Goal: Task Accomplishment & Management: Manage account settings

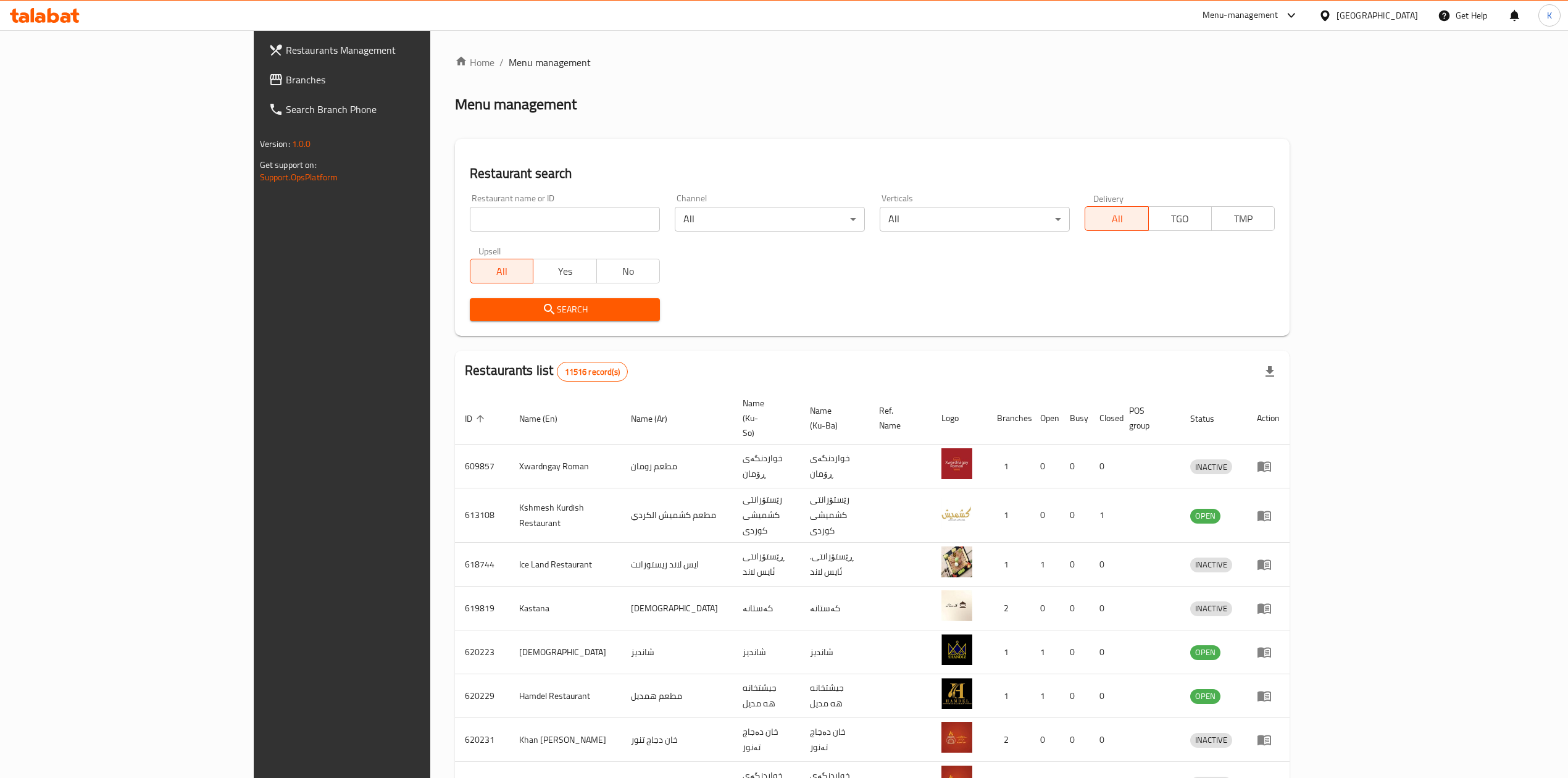
click at [470, 220] on input "search" at bounding box center [565, 219] width 190 height 25
type input "dk chi"
click button "Search" at bounding box center [565, 310] width 190 height 23
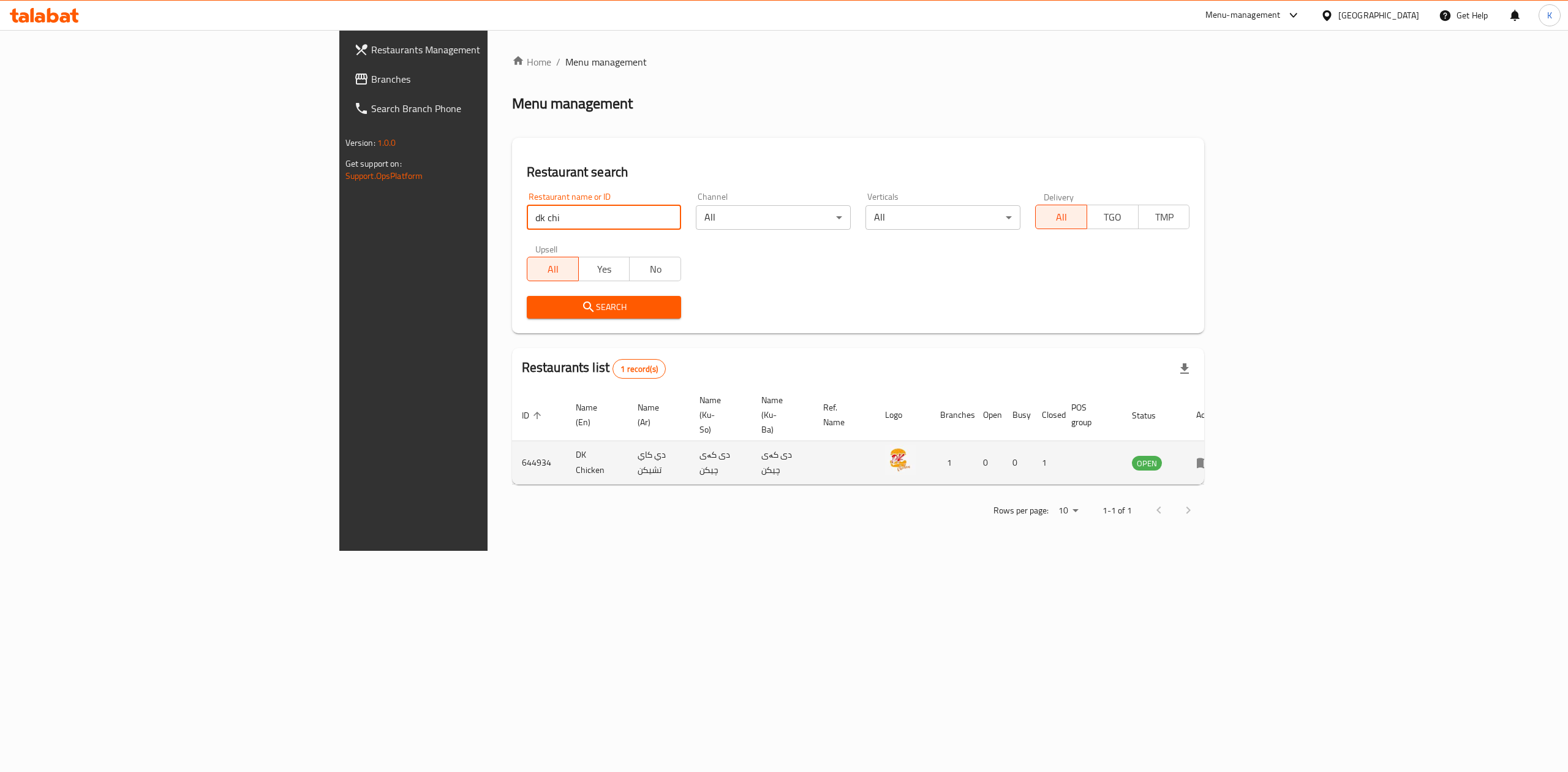
click at [1211, 455] on icon "enhanced table" at bounding box center [1204, 462] width 15 height 15
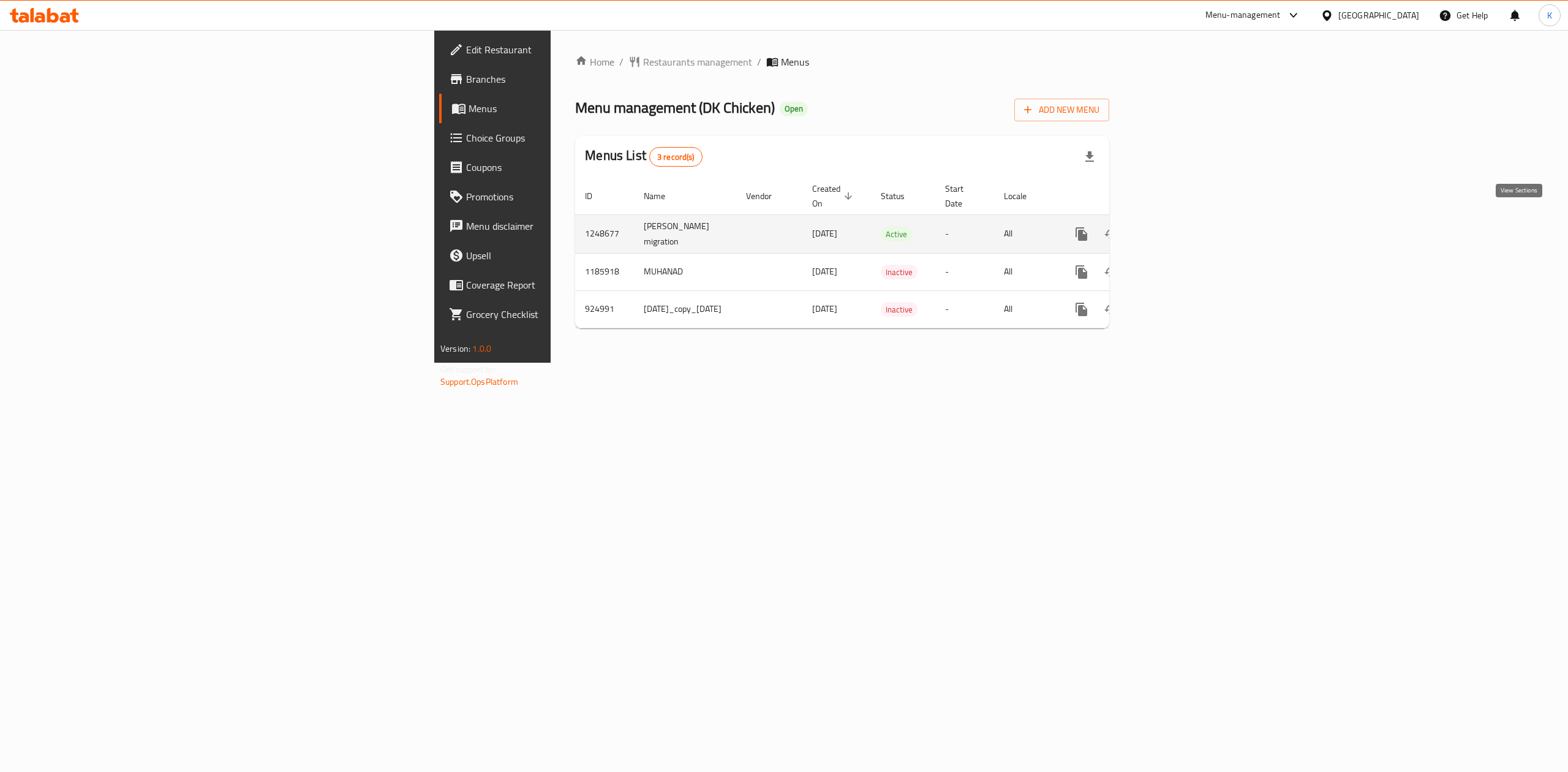
click at [1177, 227] on icon "enhanced table" at bounding box center [1170, 234] width 15 height 15
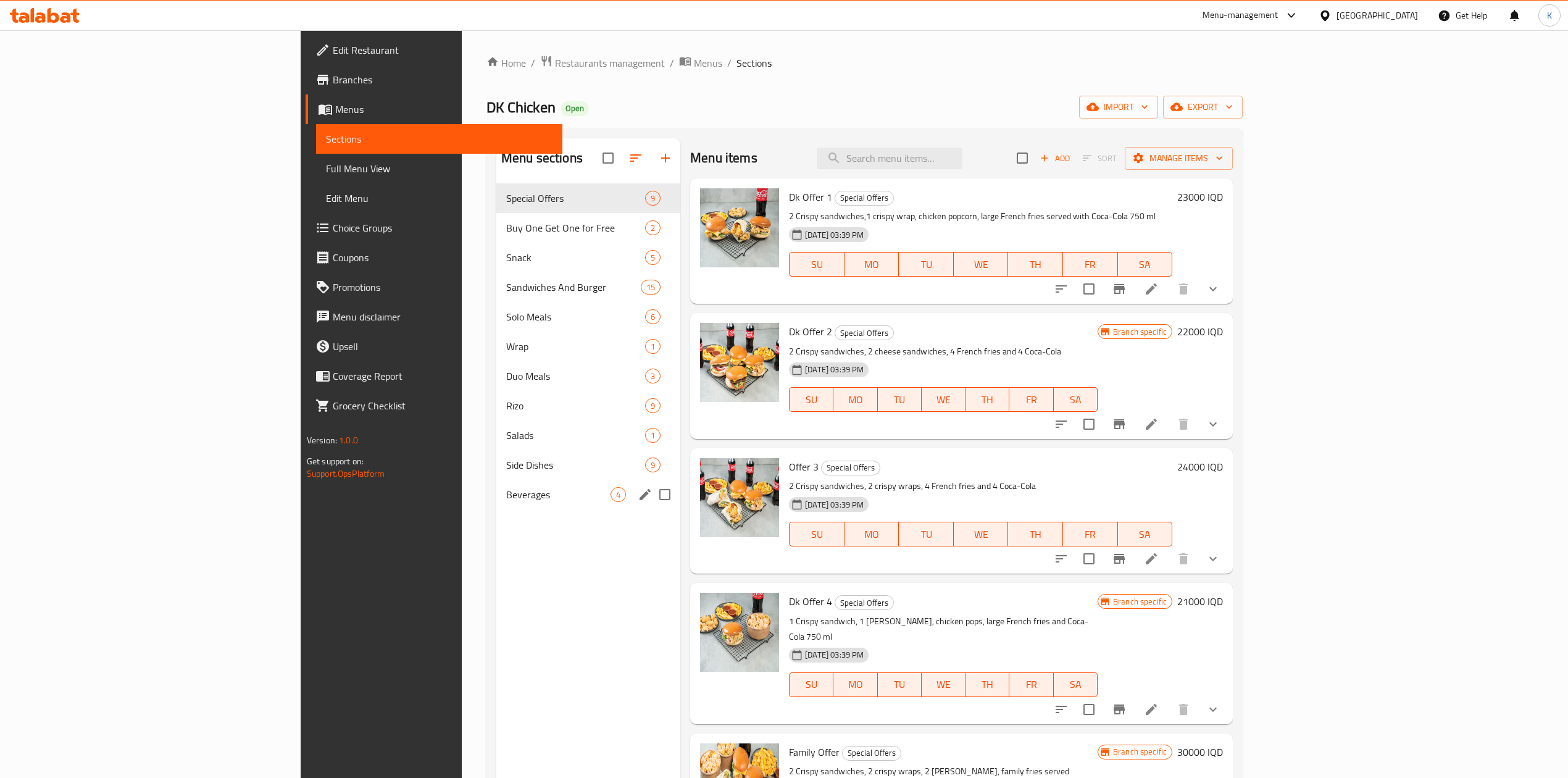
click at [497, 507] on div "Beverages 4" at bounding box center [589, 495] width 184 height 30
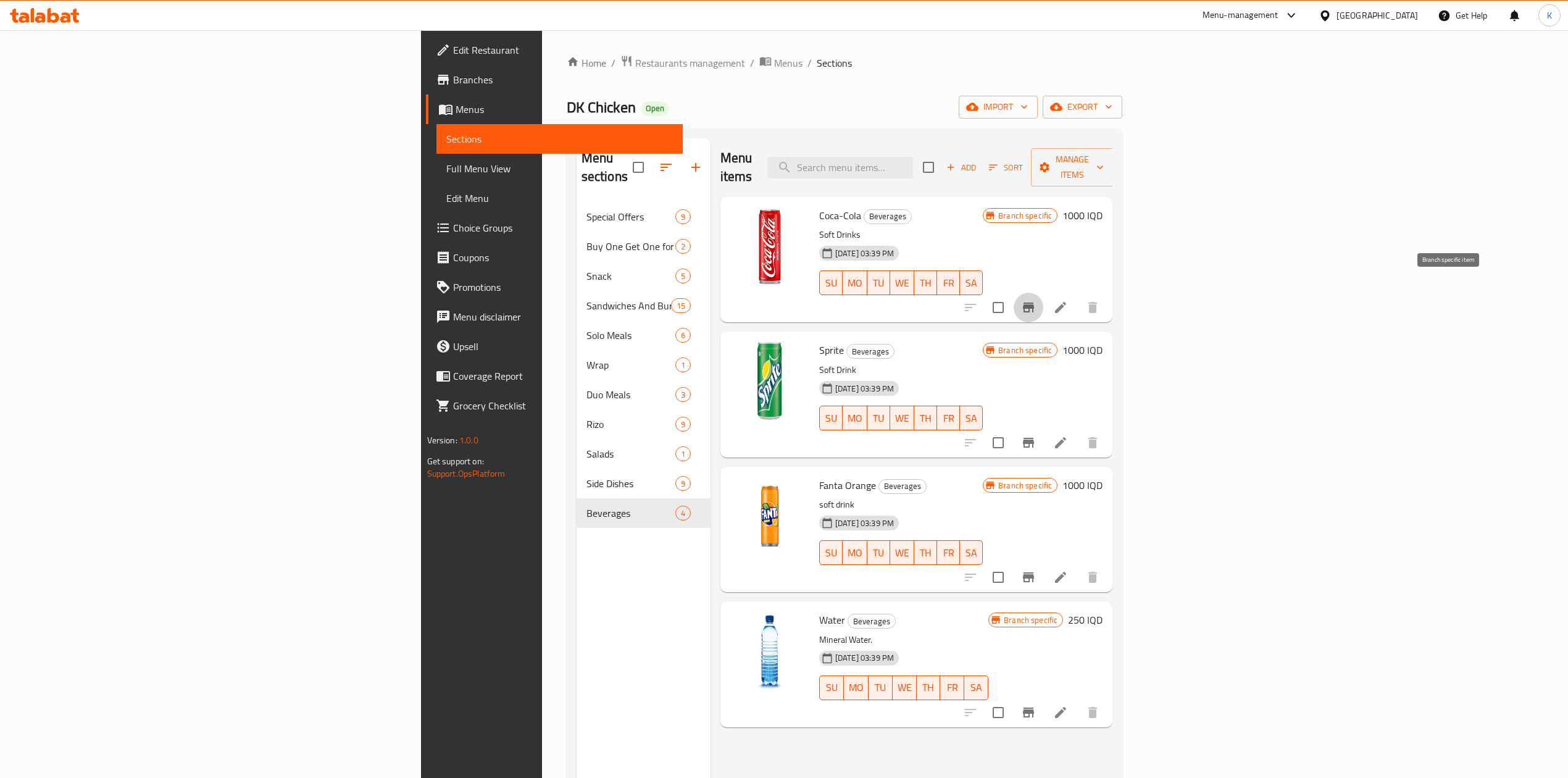
click at [1036, 300] on icon "Branch-specific-item" at bounding box center [1029, 307] width 15 height 15
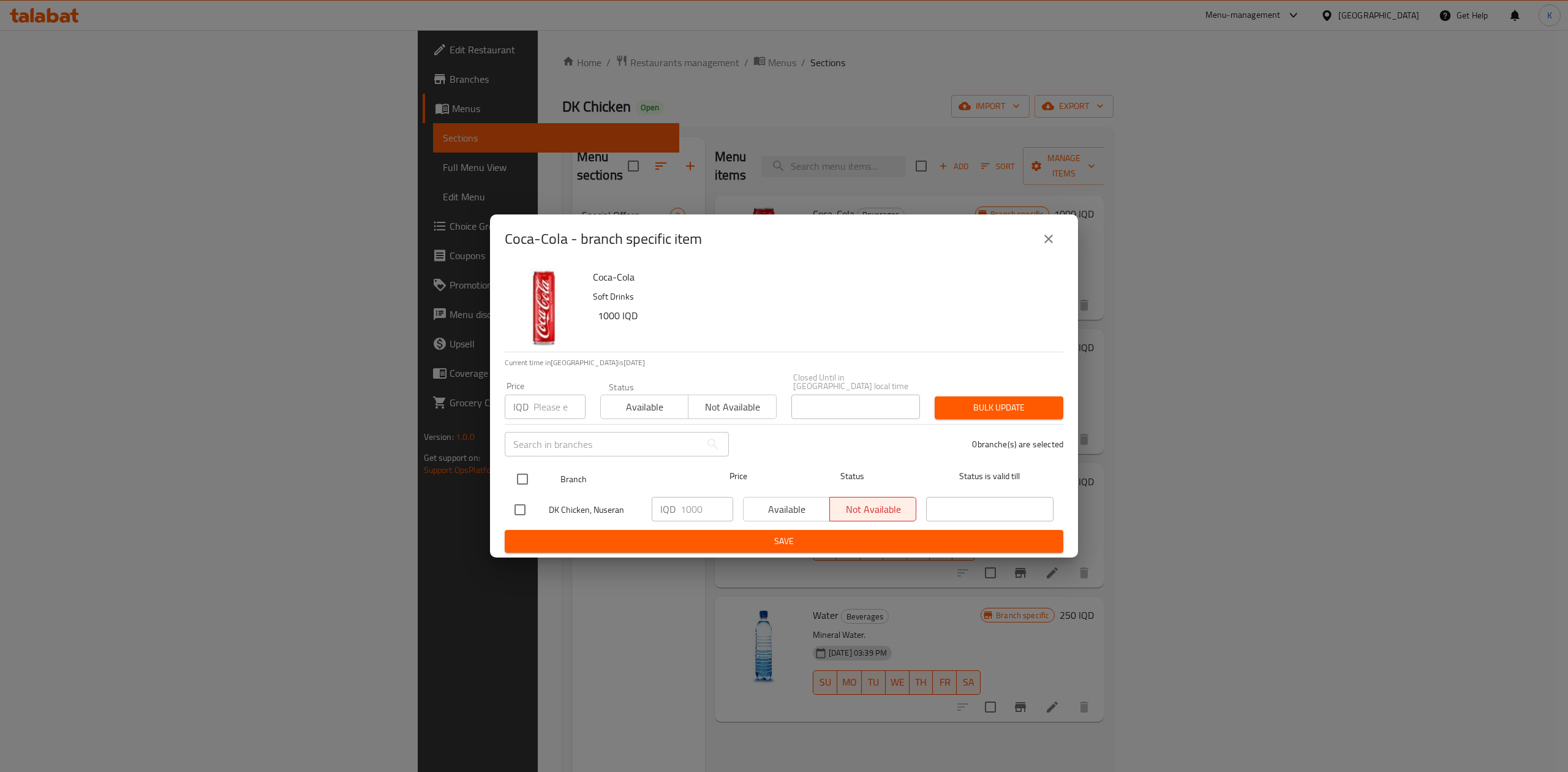
click at [528, 469] on input "checkbox" at bounding box center [522, 479] width 26 height 26
checkbox input "true"
click at [639, 407] on span "Available" at bounding box center [644, 407] width 77 height 18
click at [1032, 407] on span "Bulk update" at bounding box center [999, 407] width 109 height 16
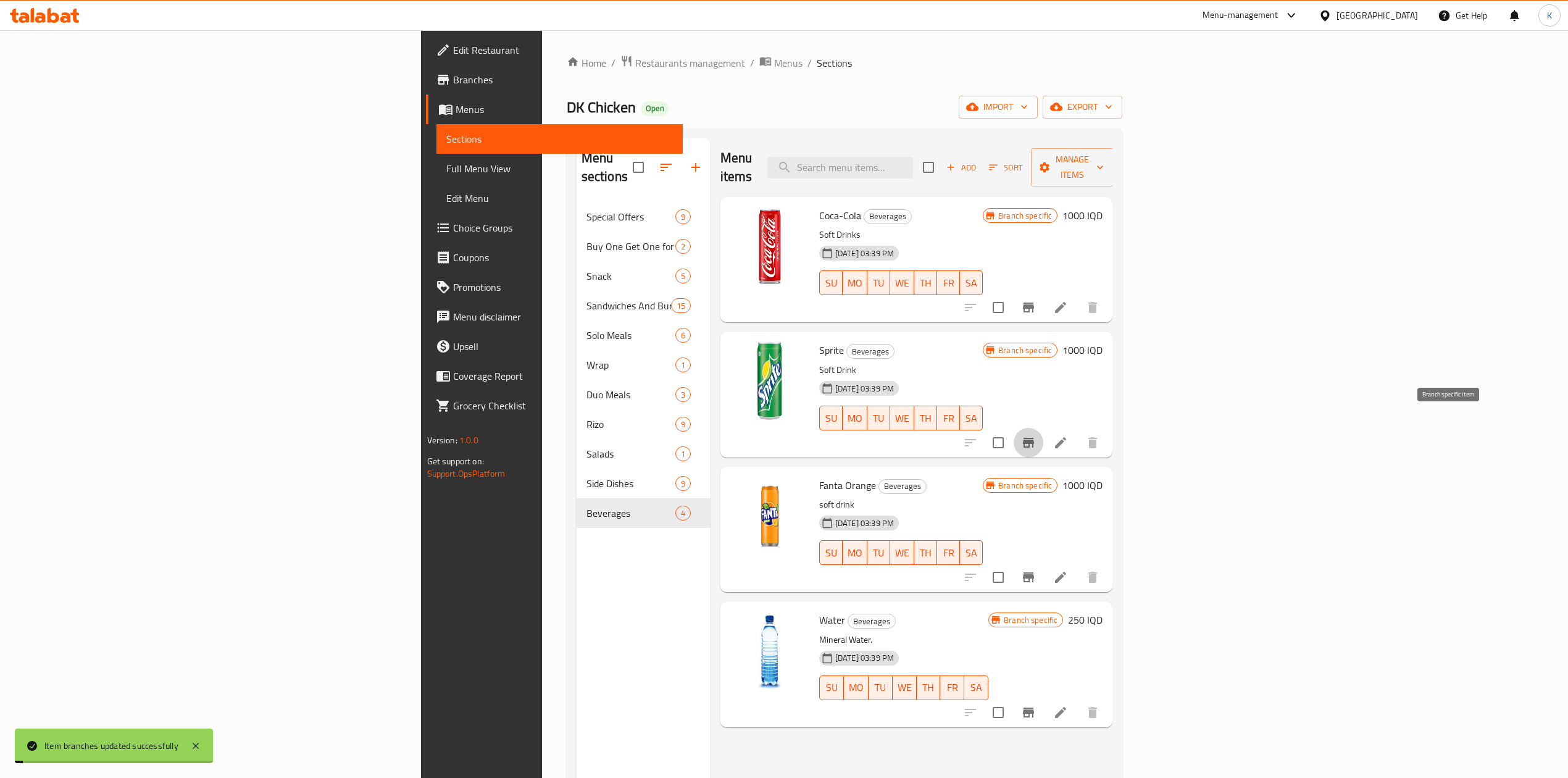
click at [1034, 438] on icon "Branch-specific-item" at bounding box center [1028, 443] width 11 height 10
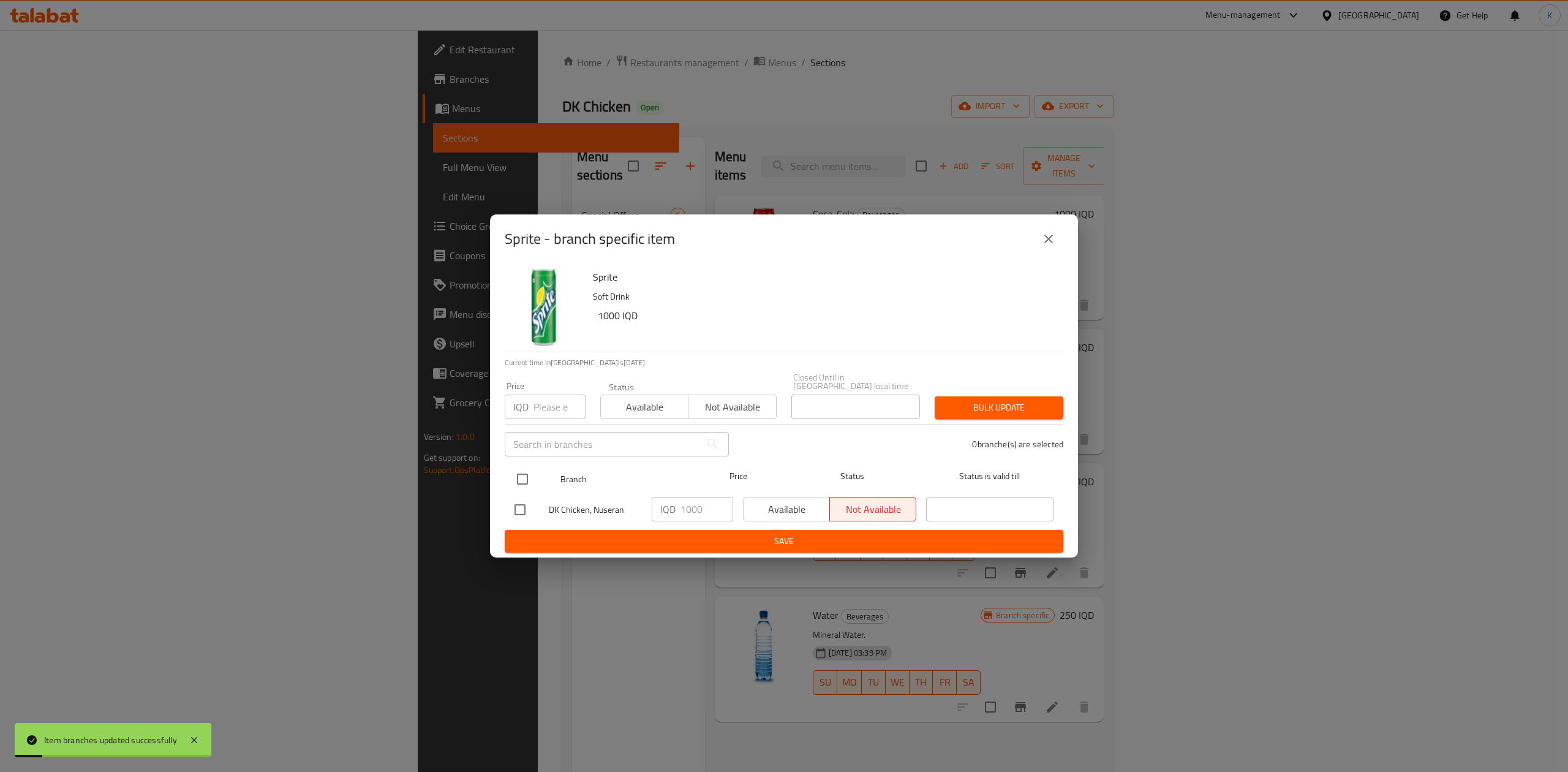
click at [518, 481] on input "checkbox" at bounding box center [522, 479] width 26 height 26
checkbox input "true"
click at [614, 409] on span "Available" at bounding box center [644, 407] width 77 height 18
click at [1045, 402] on span "Bulk update" at bounding box center [999, 407] width 109 height 16
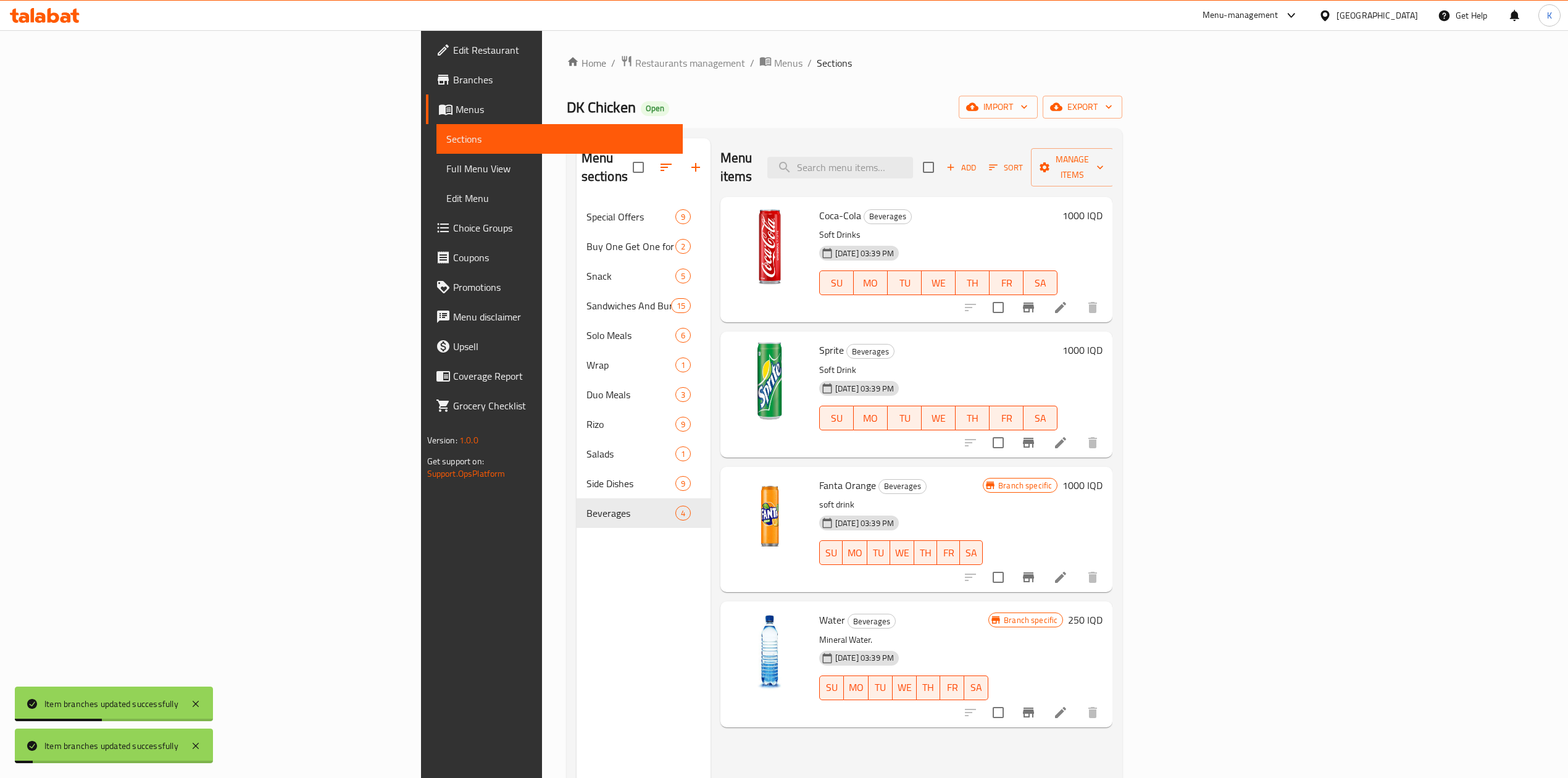
click at [1108, 570] on div at bounding box center [1031, 577] width 152 height 30
click at [1036, 570] on icon "Branch-specific-item" at bounding box center [1029, 577] width 15 height 15
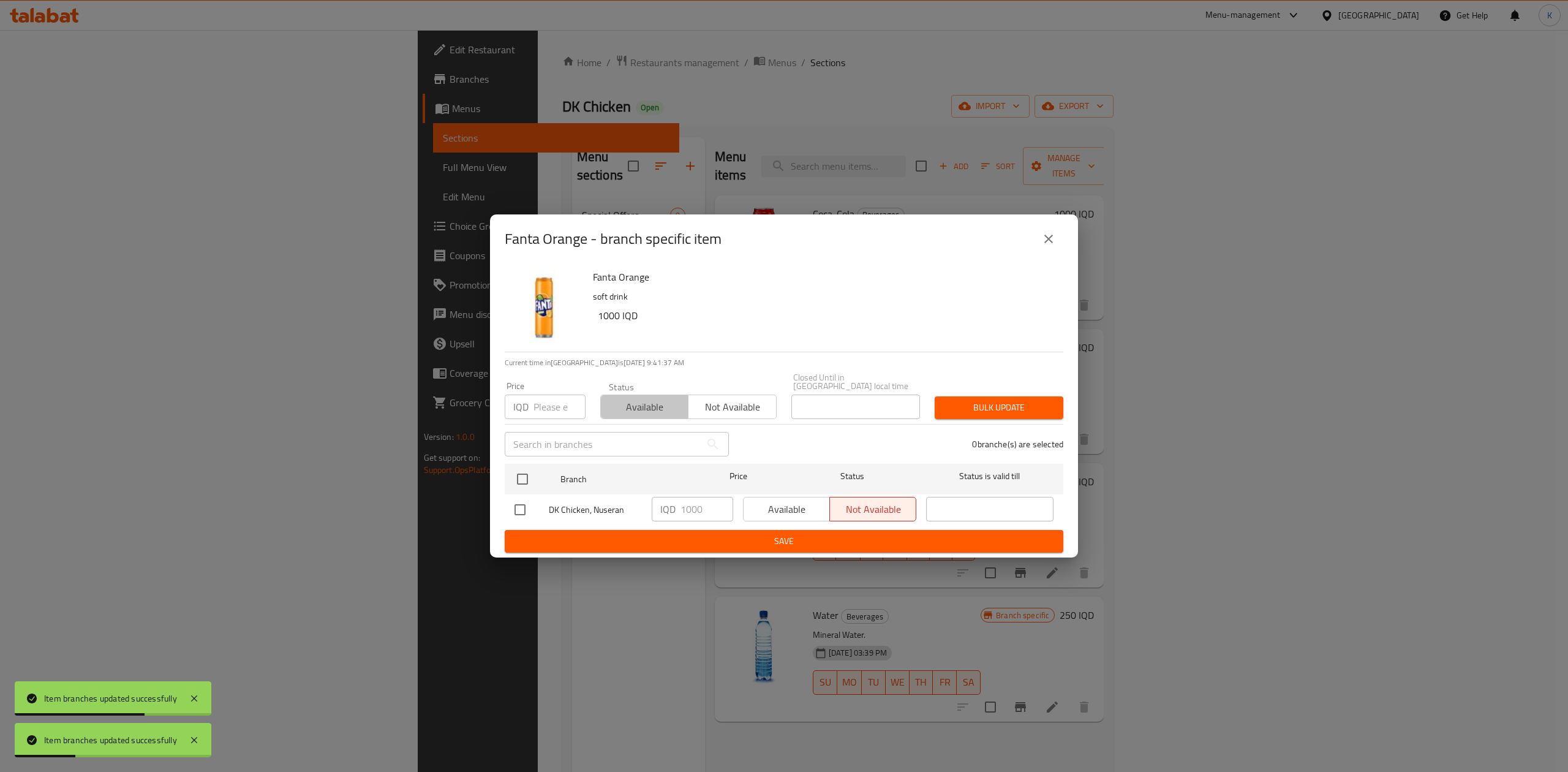
click at [644, 402] on span "Available" at bounding box center [644, 407] width 77 height 18
click at [966, 402] on span "Bulk update" at bounding box center [999, 407] width 109 height 16
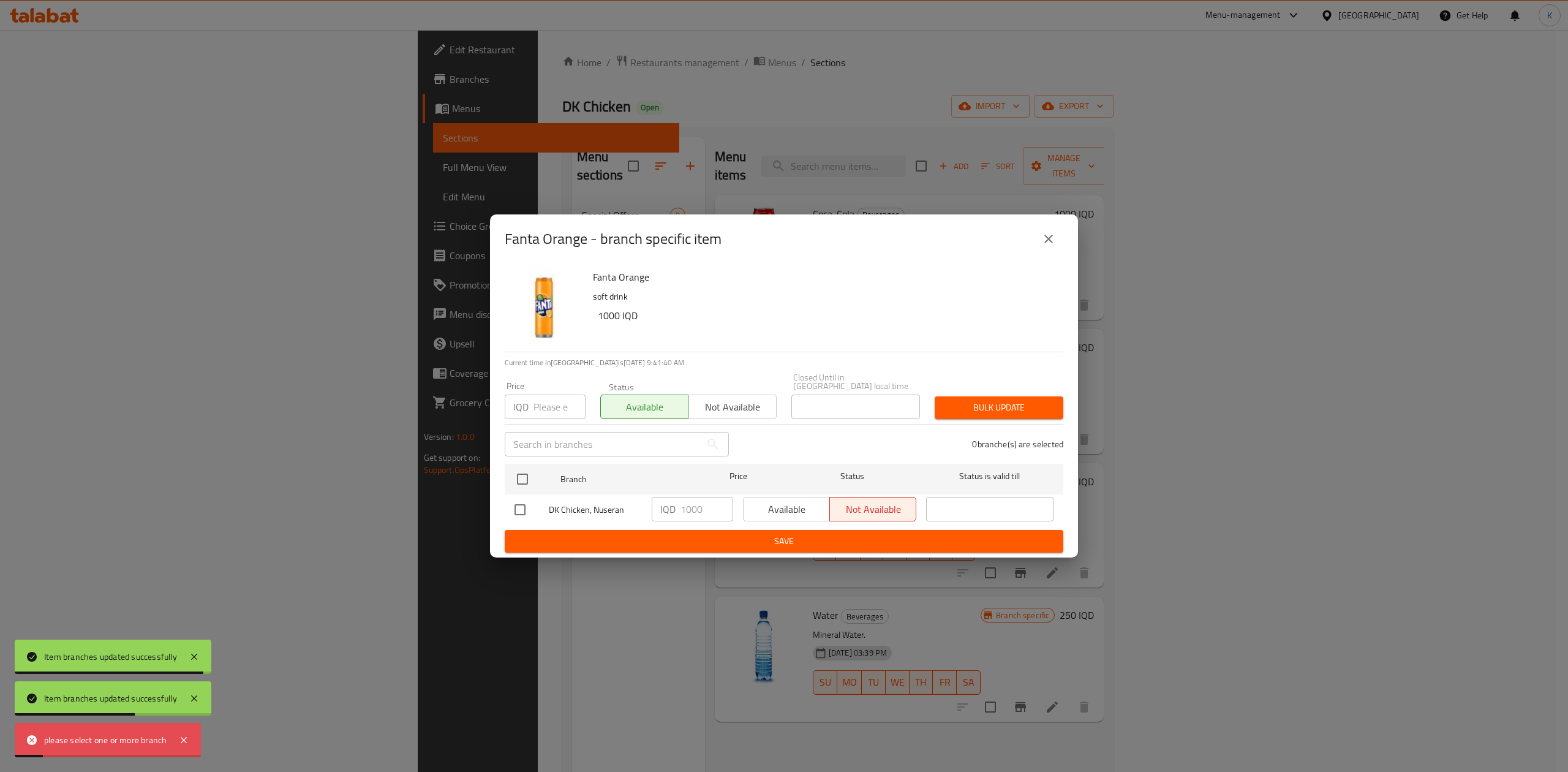
click at [1034, 408] on span "Bulk update" at bounding box center [999, 407] width 109 height 16
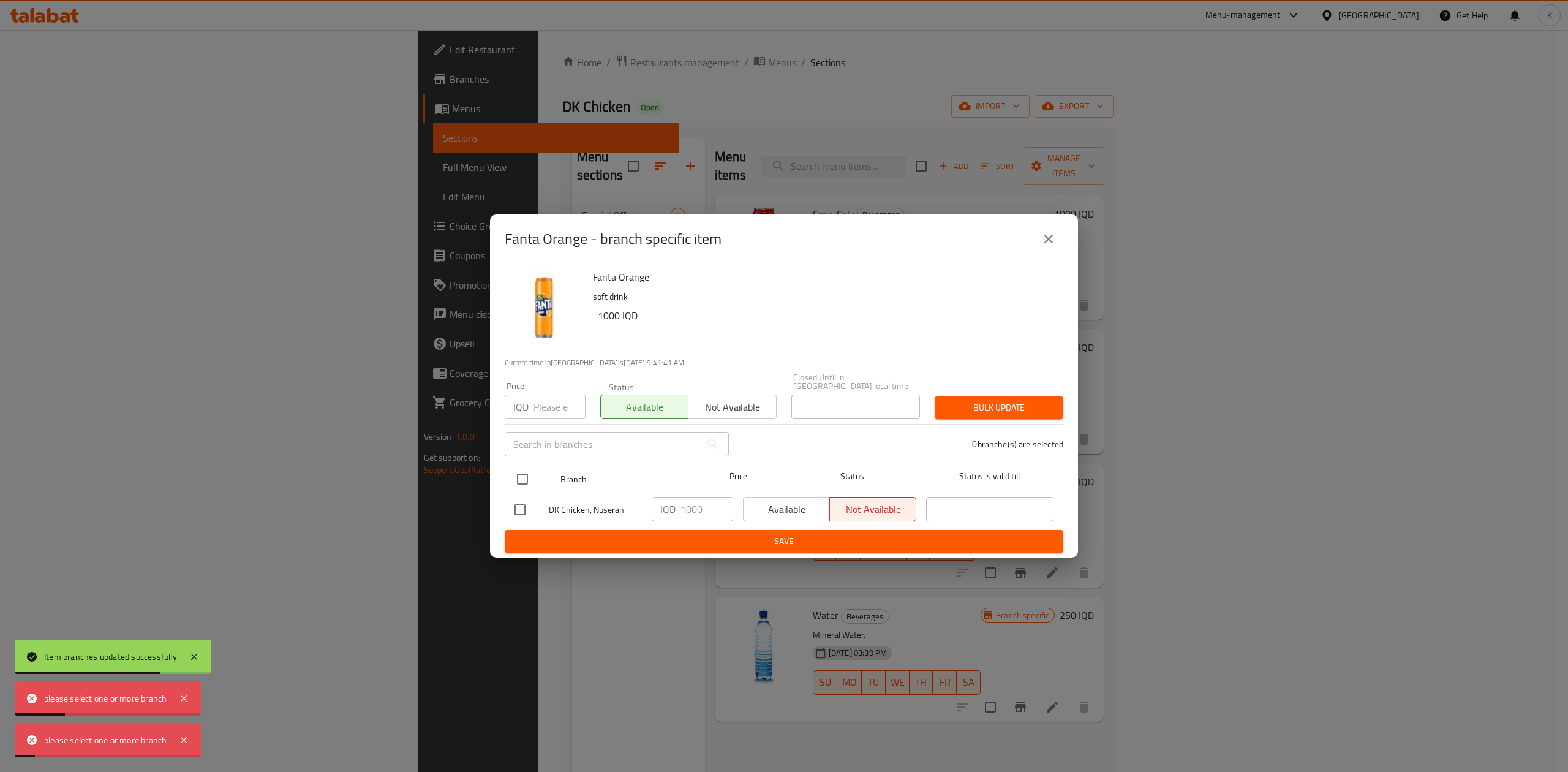
click at [525, 476] on input "checkbox" at bounding box center [522, 479] width 26 height 26
checkbox input "true"
click at [1025, 410] on span "Bulk update" at bounding box center [999, 407] width 109 height 16
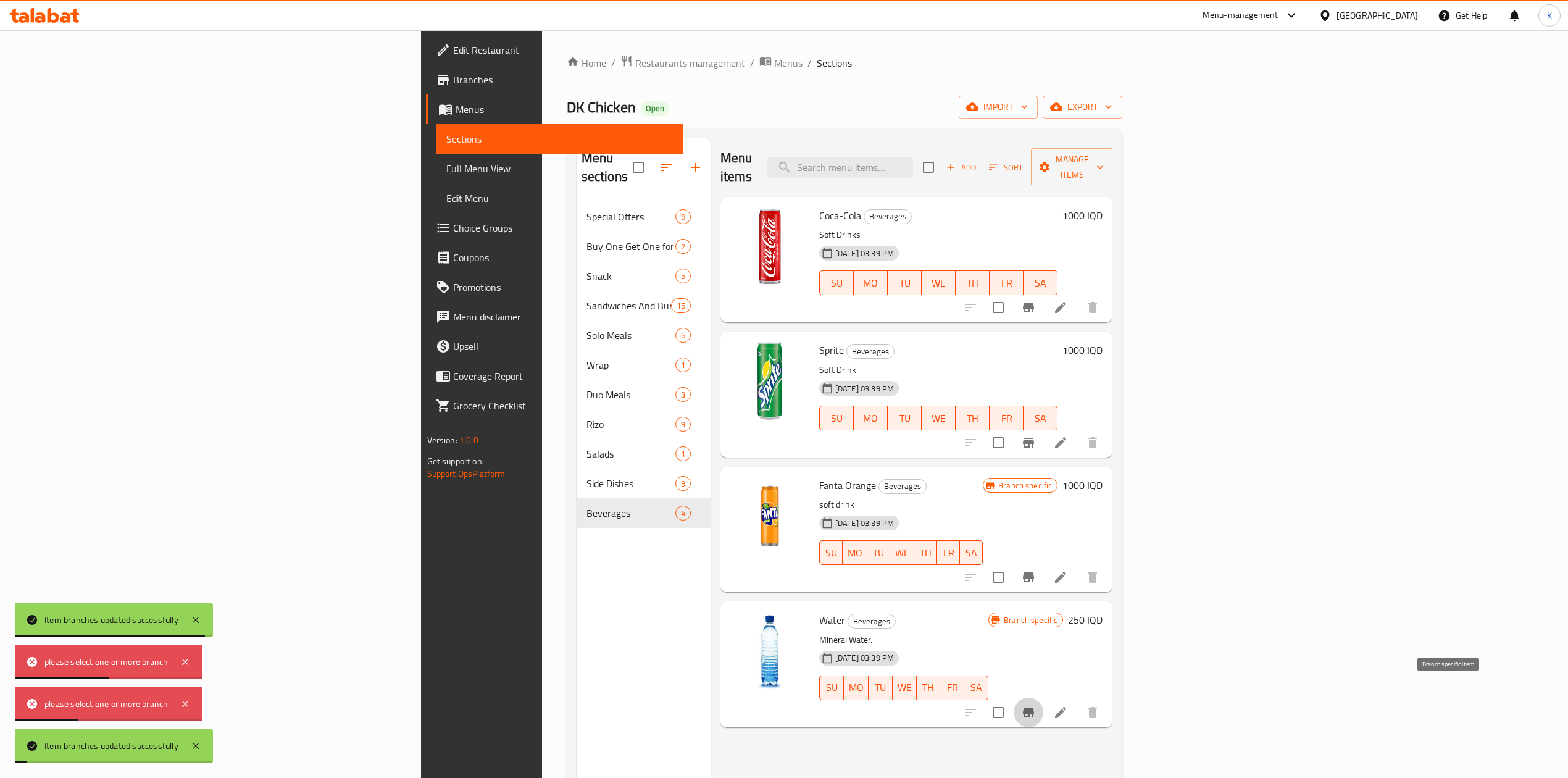
click at [1034, 707] on icon "Branch-specific-item" at bounding box center [1028, 712] width 11 height 10
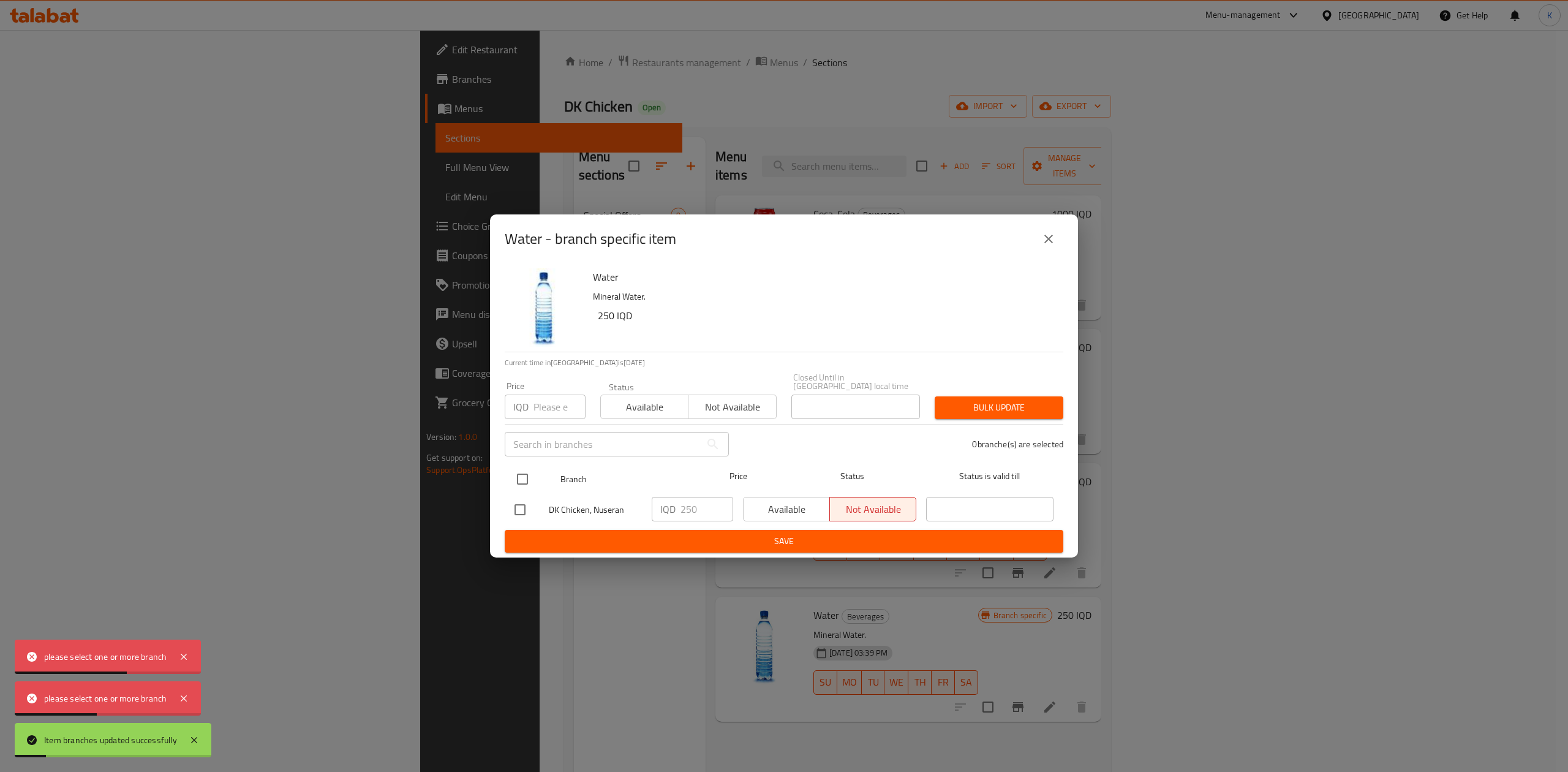
click at [523, 471] on input "checkbox" at bounding box center [522, 479] width 26 height 26
checkbox input "true"
click at [626, 408] on span "Available" at bounding box center [644, 407] width 77 height 18
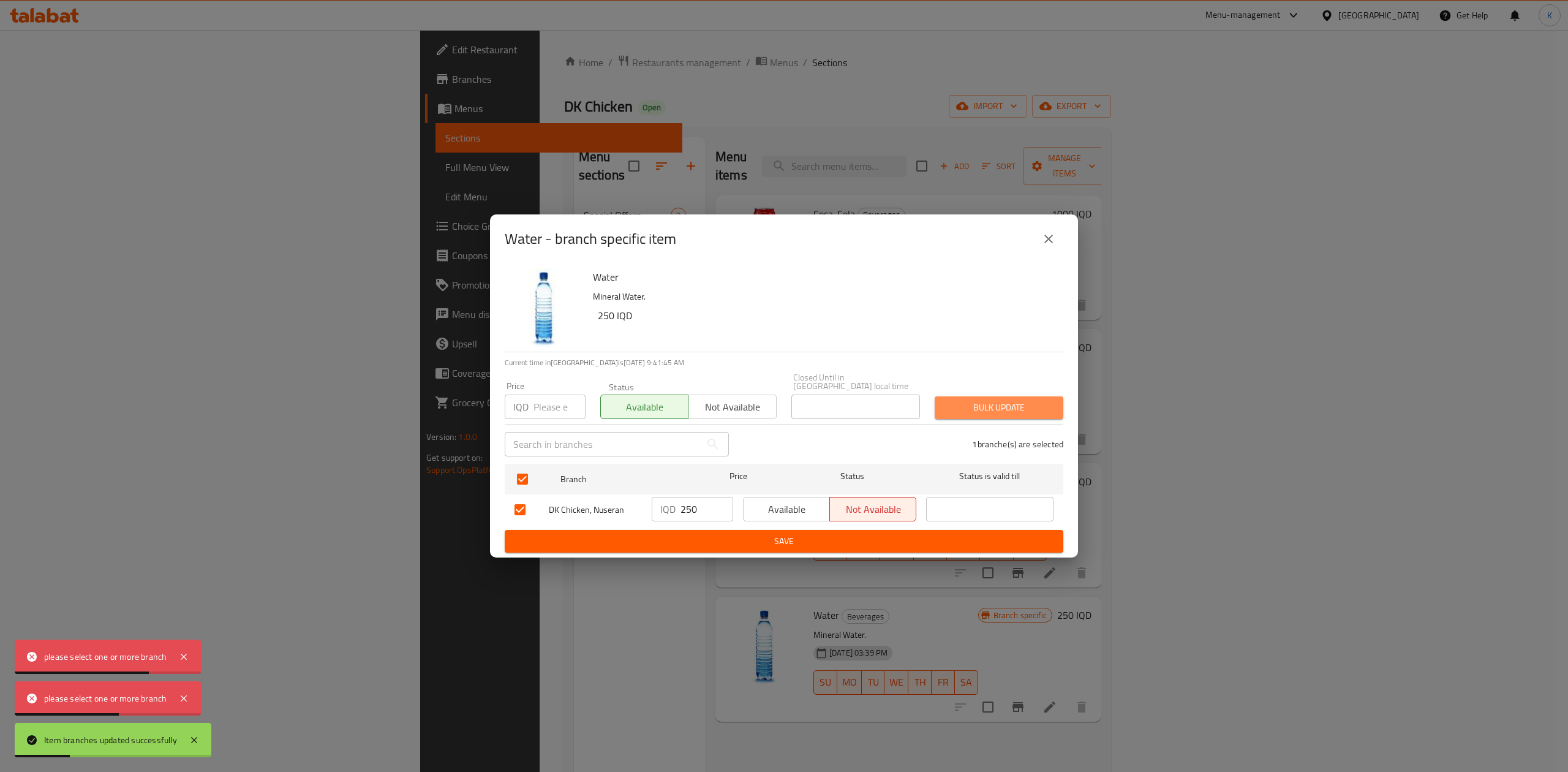
click at [971, 400] on span "Bulk update" at bounding box center [999, 407] width 109 height 16
